Goal: Book appointment/travel/reservation

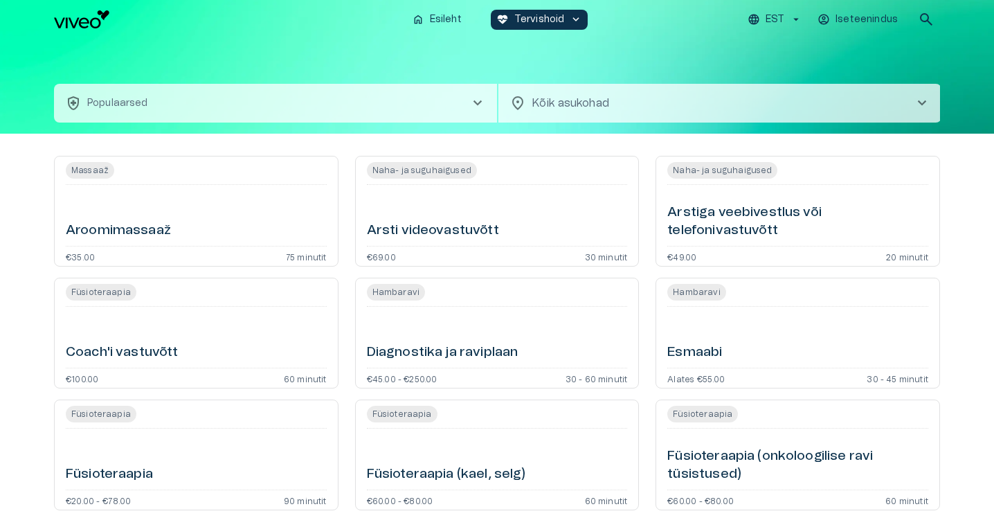
click at [75, 25] on img "Navigate to homepage" at bounding box center [81, 19] width 55 height 18
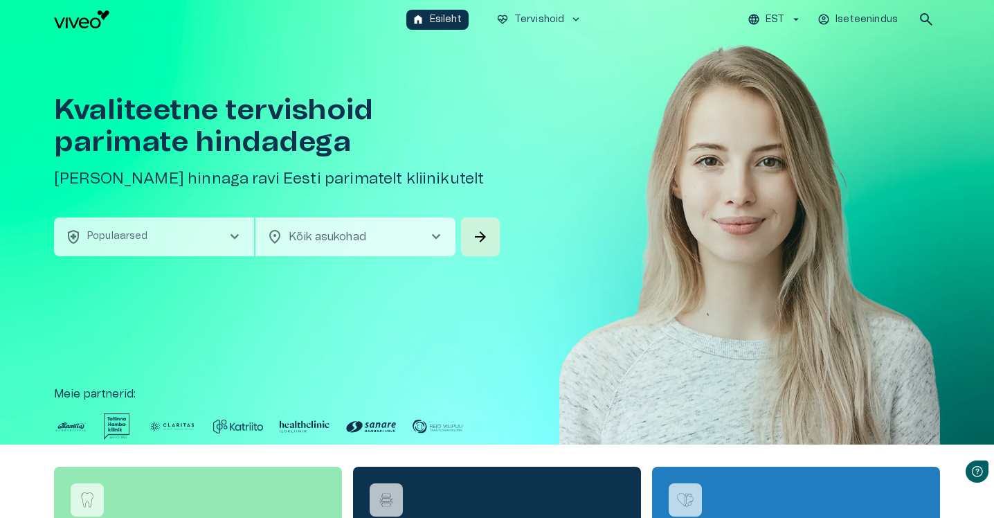
click at [194, 235] on button "health_and_safety Populaarsed chevron_right" at bounding box center [154, 236] width 200 height 39
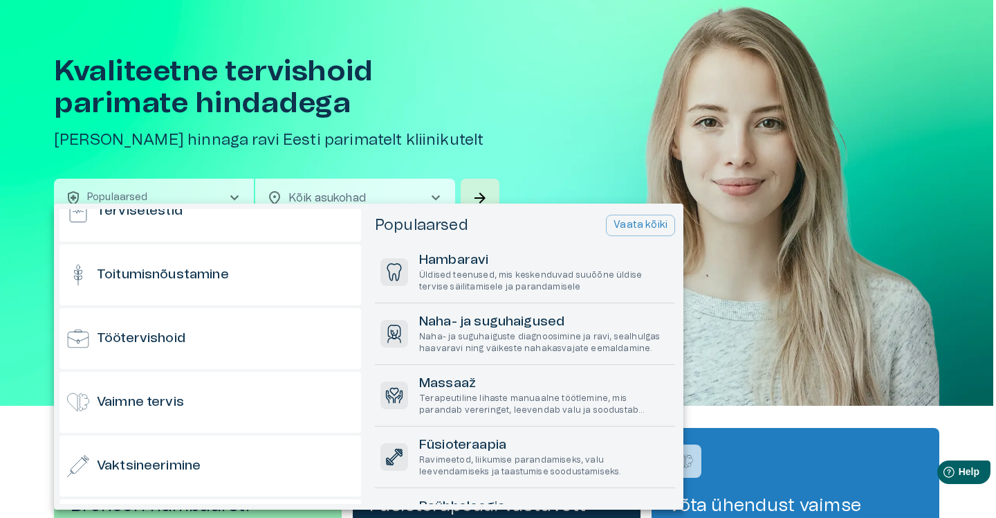
scroll to position [1363, 0]
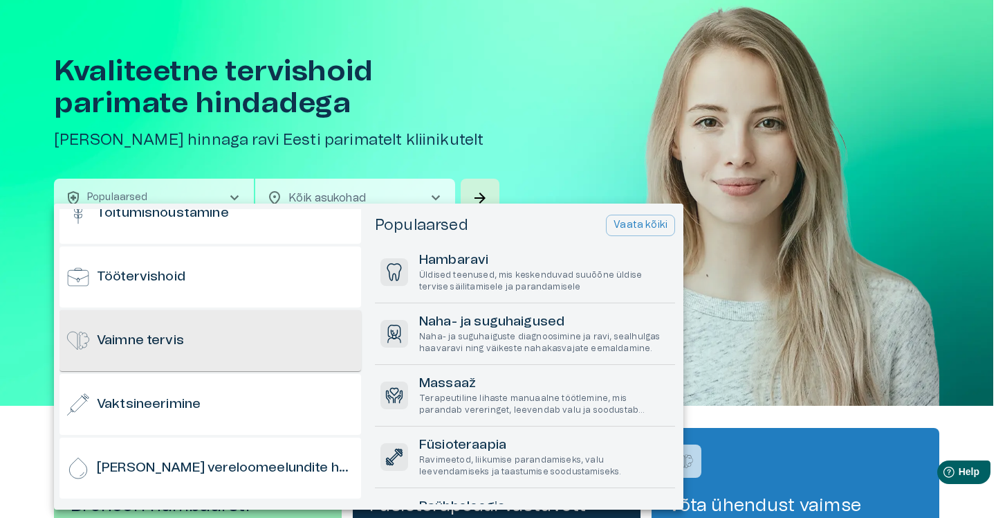
click at [158, 344] on h6 "Vaimne tervis" at bounding box center [140, 340] width 87 height 19
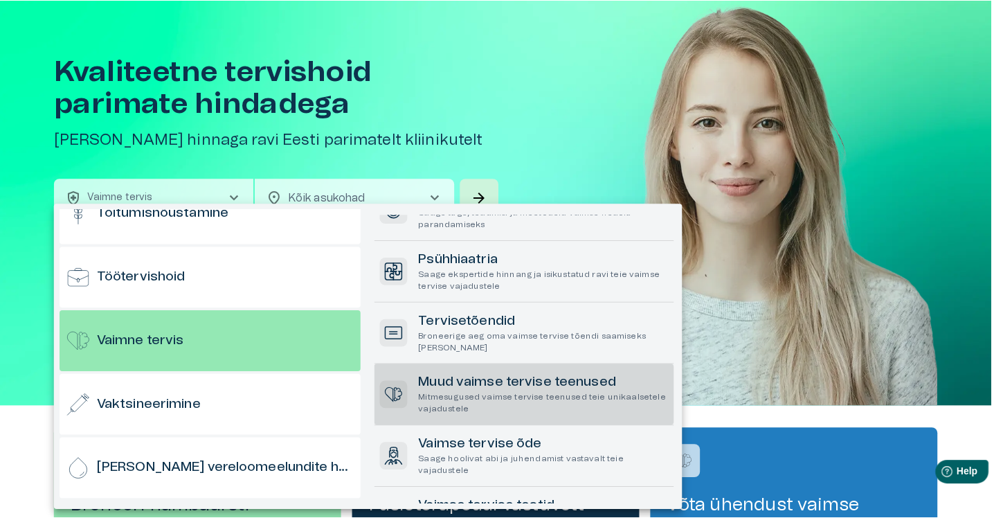
scroll to position [120, 0]
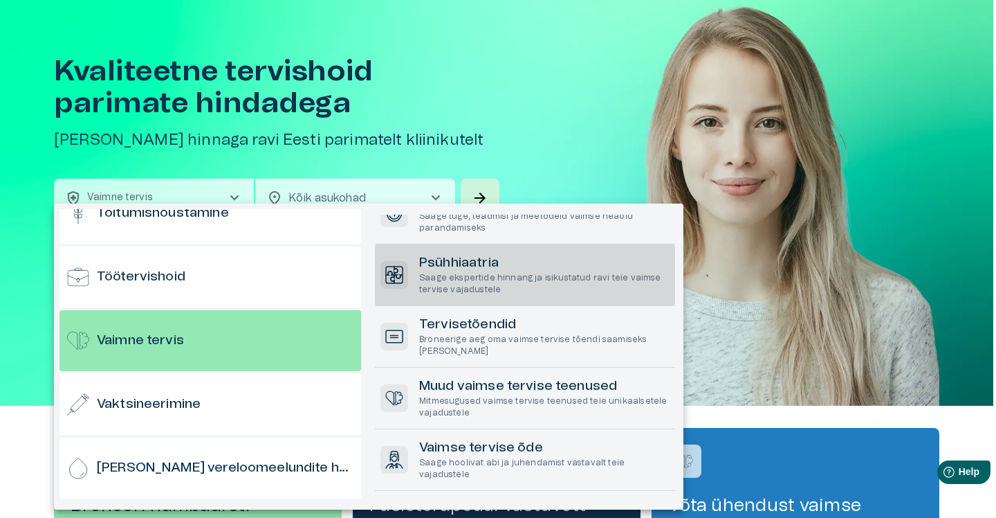
click at [505, 280] on p "Saage ekspertide hinnang ja isikustatud ravi teie vaimse tervise vajadustele" at bounding box center [544, 284] width 250 height 24
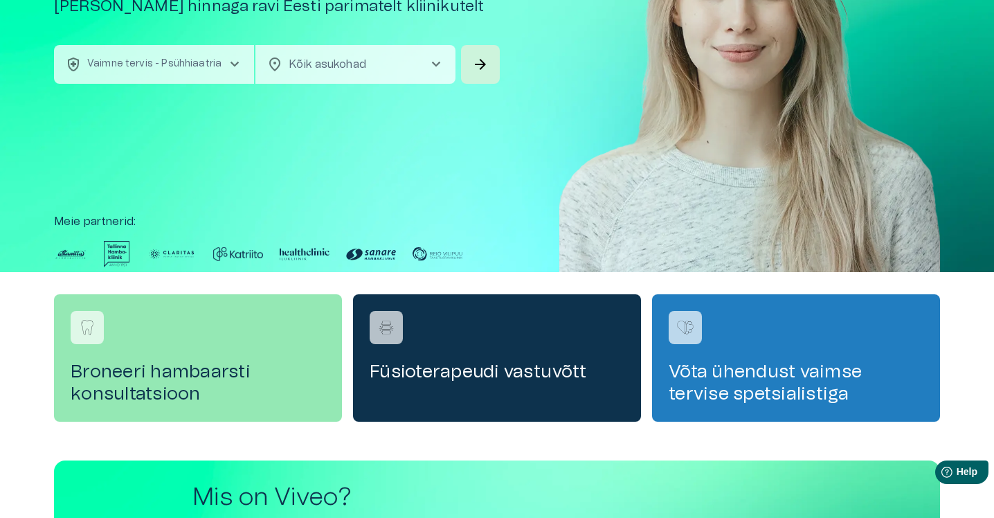
scroll to position [178, 0]
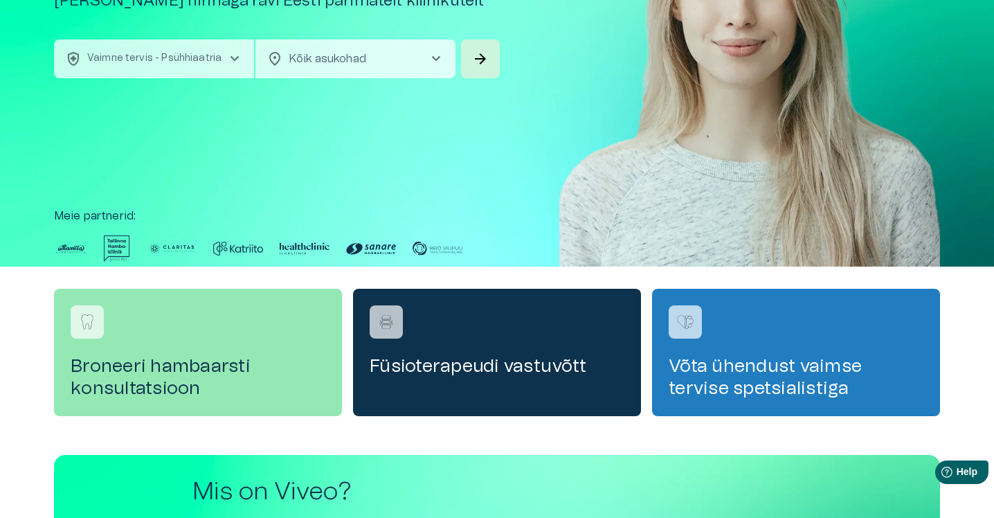
click at [363, 55] on body "Hindame teie privaatsust Kasutame küpsiseid teie sirvimiskogemuse parandamiseks…" at bounding box center [497, 81] width 994 height 518
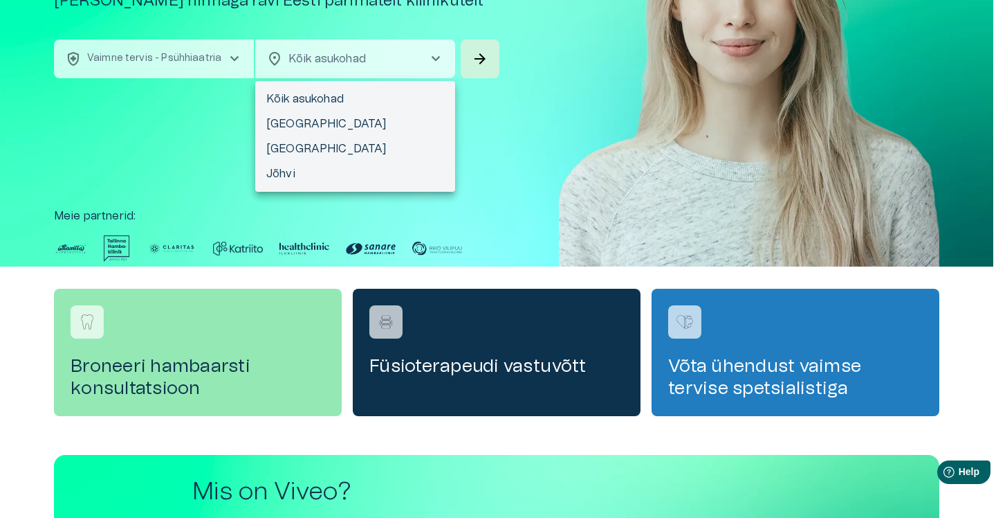
click at [293, 115] on li "[GEOGRAPHIC_DATA]" at bounding box center [355, 123] width 200 height 25
type input "**********"
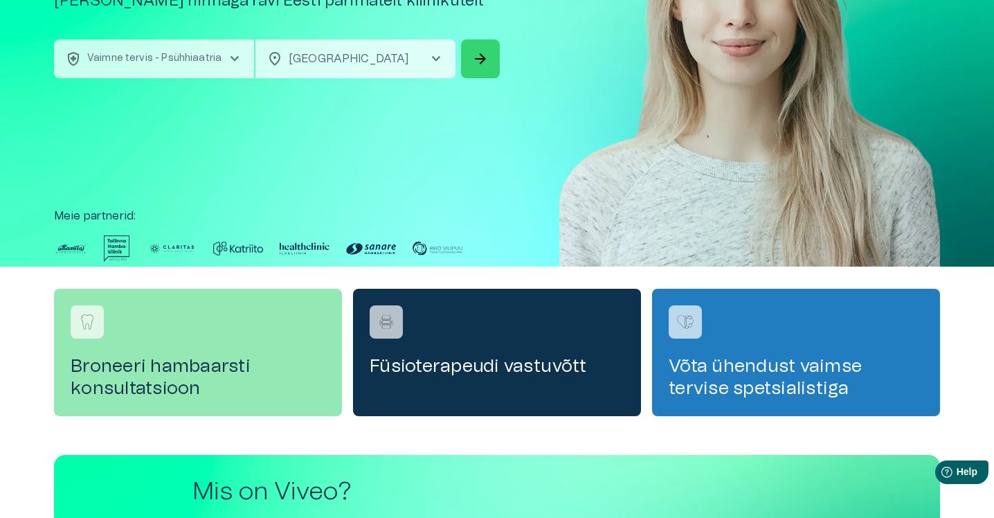
click at [489, 52] on button "arrow_forward" at bounding box center [480, 58] width 39 height 39
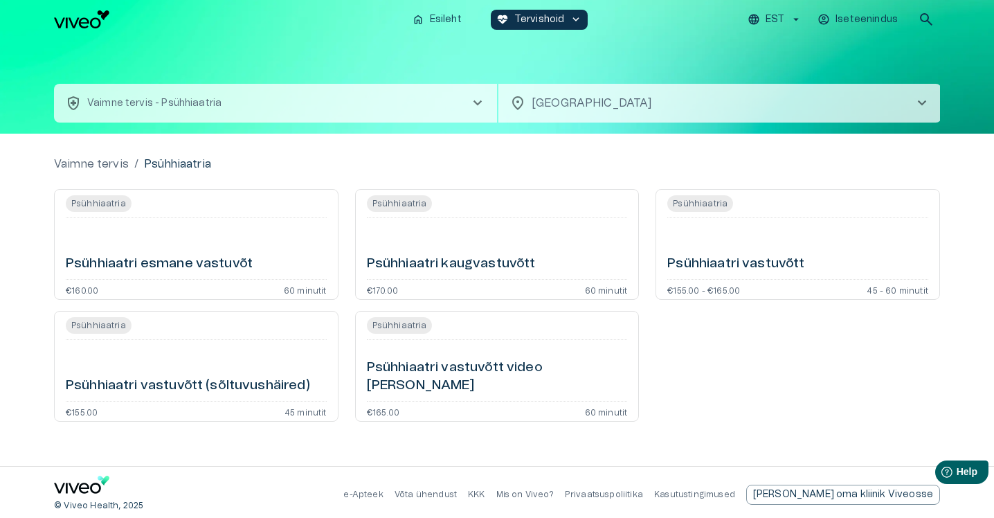
scroll to position [5, 0]
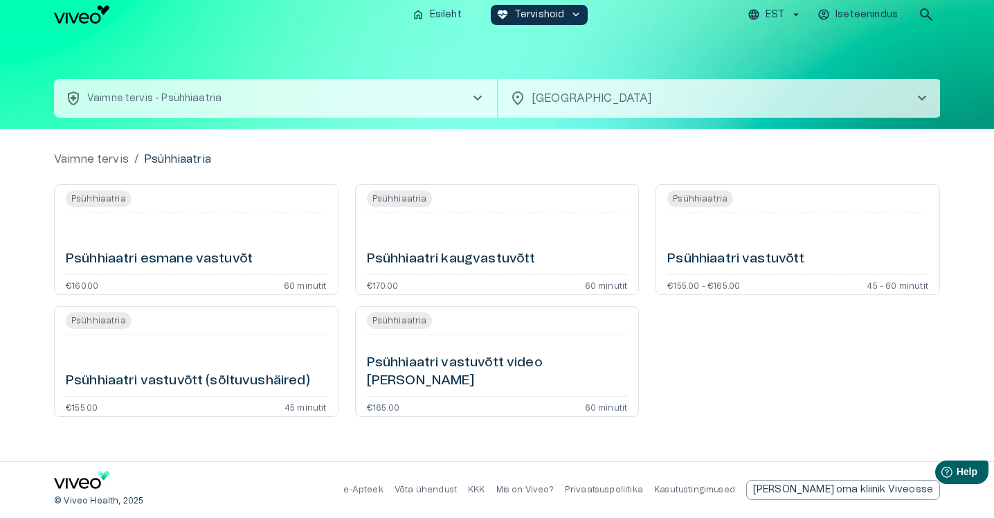
click at [466, 251] on h6 "Psühhiaatri kaugvastuvõtt" at bounding box center [451, 259] width 169 height 19
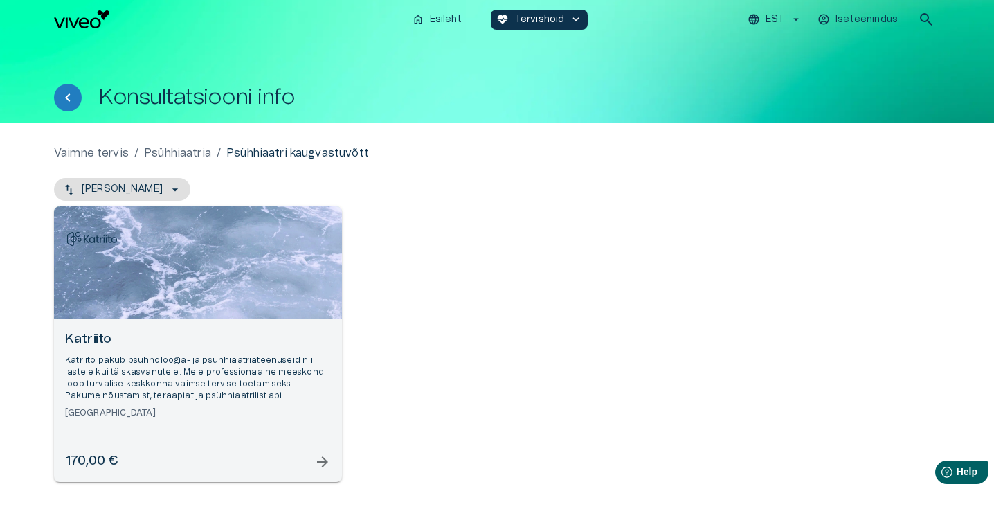
click at [87, 339] on h6 "Katriito" at bounding box center [198, 339] width 266 height 19
